Goal: Navigation & Orientation: Find specific page/section

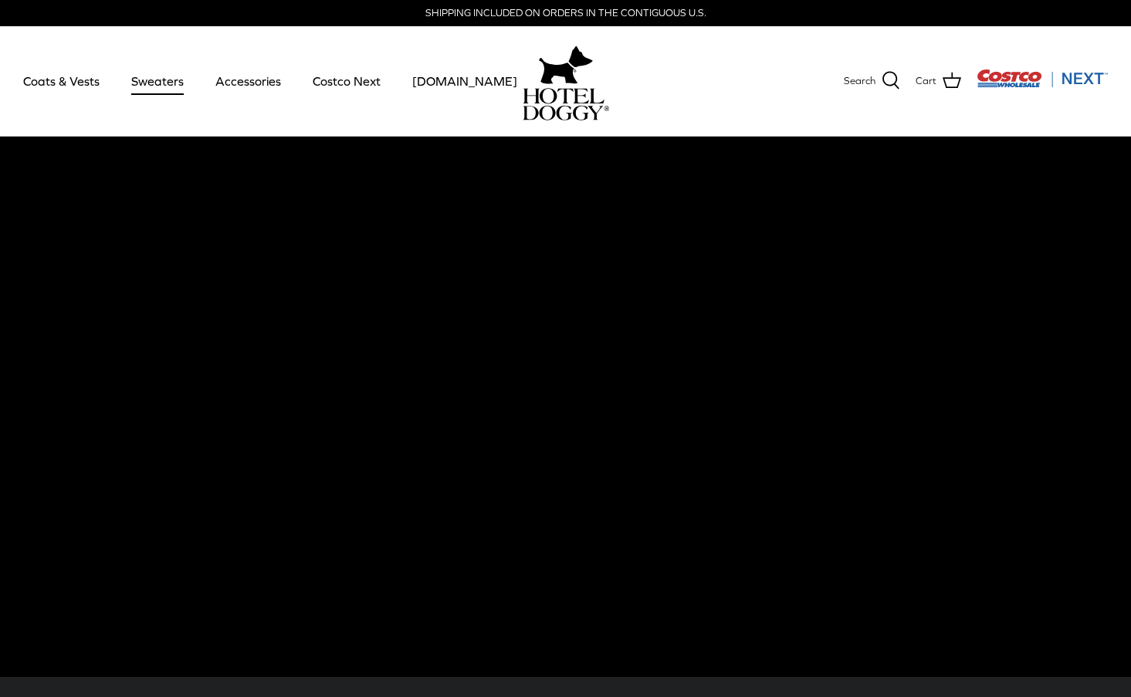
click at [167, 80] on link "Sweaters" at bounding box center [157, 81] width 80 height 52
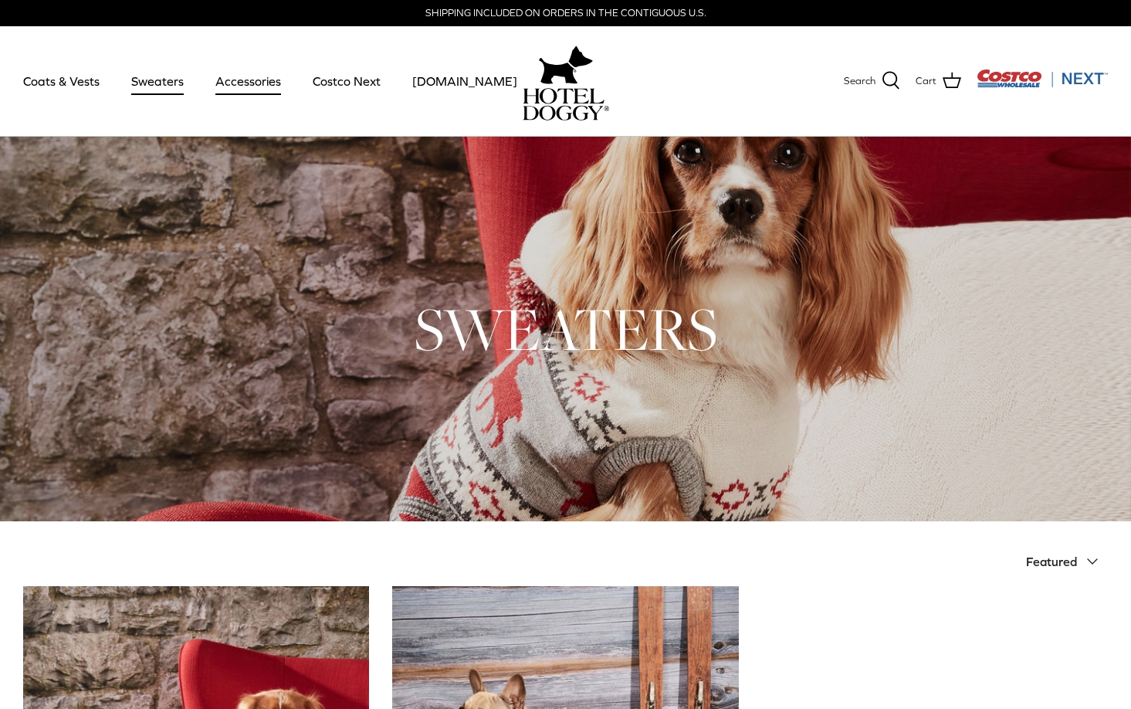
click at [230, 79] on link "Accessories" at bounding box center [247, 81] width 93 height 52
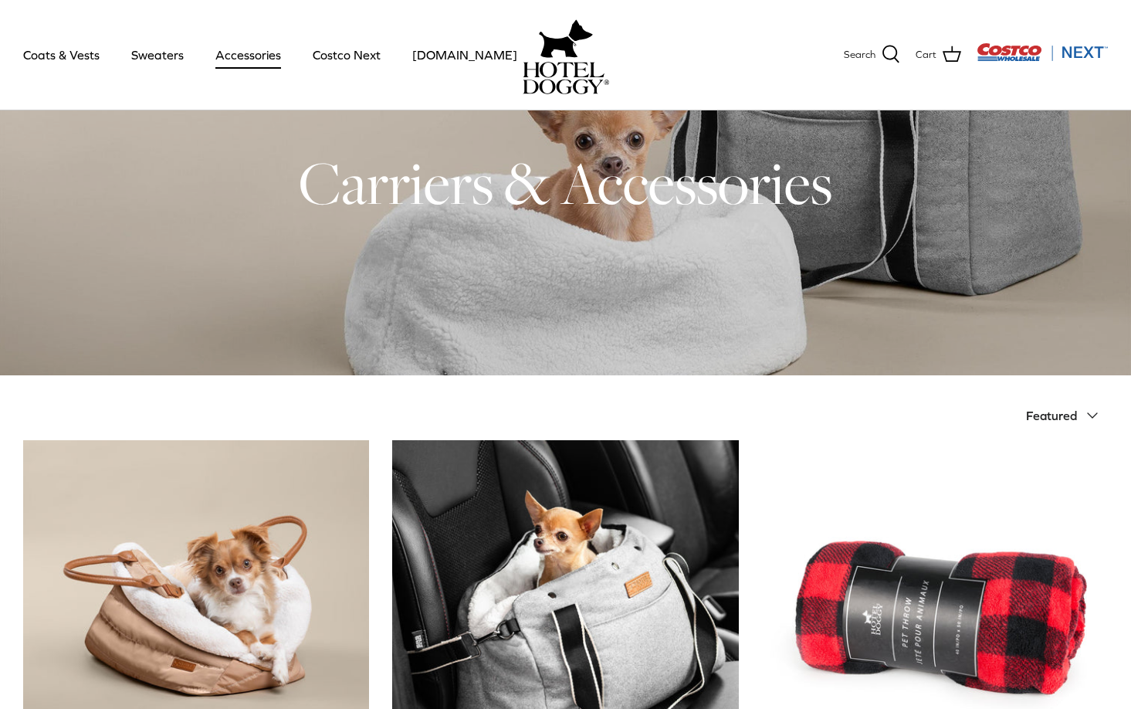
scroll to position [18, 0]
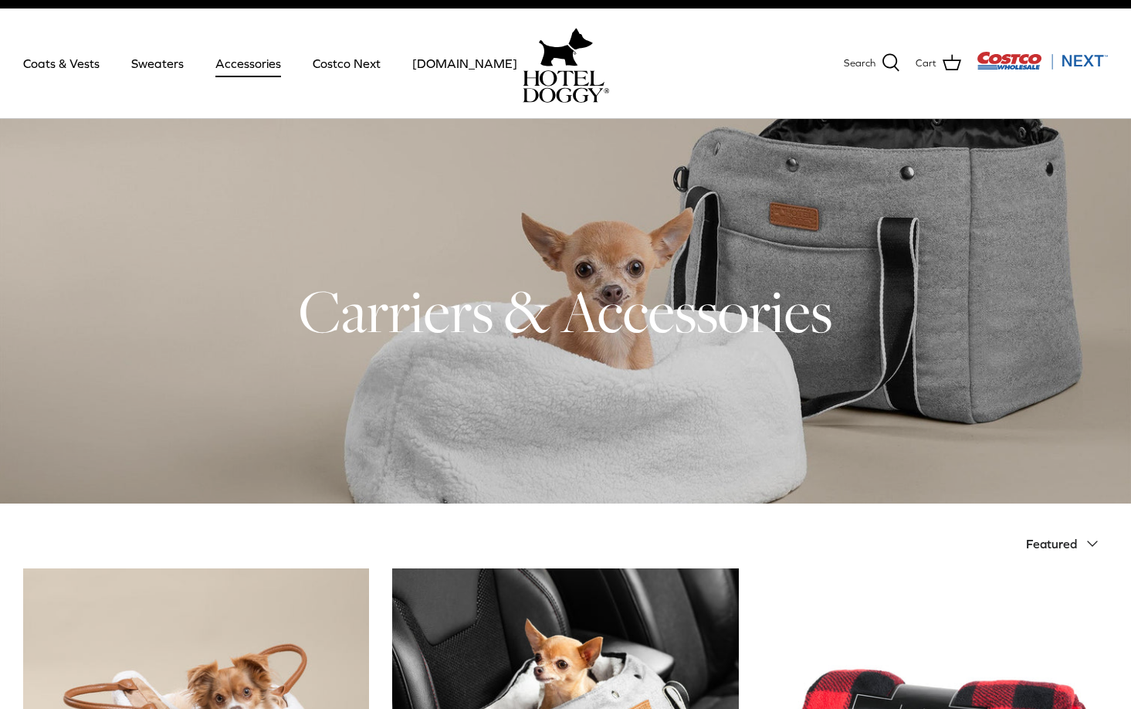
click at [51, 30] on div "Search Coats & Vests Sweaters Accessories Costco Next [DOMAIN_NAME] Search Cart" at bounding box center [565, 63] width 1131 height 110
drag, startPoint x: 604, startPoint y: 369, endPoint x: 41, endPoint y: 64, distance: 640.6
click at [604, 368] on div at bounding box center [565, 311] width 1131 height 384
click at [40, 58] on link "Coats & Vests" at bounding box center [61, 63] width 104 height 52
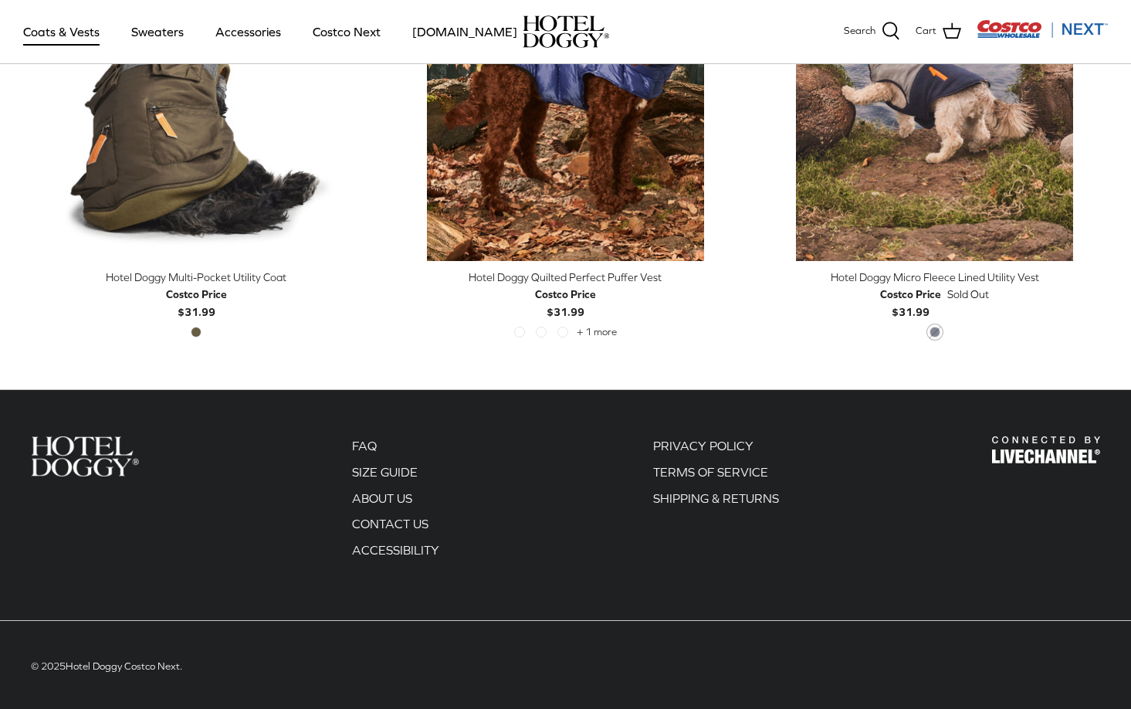
scroll to position [3365, 0]
